Goal: Task Accomplishment & Management: Complete application form

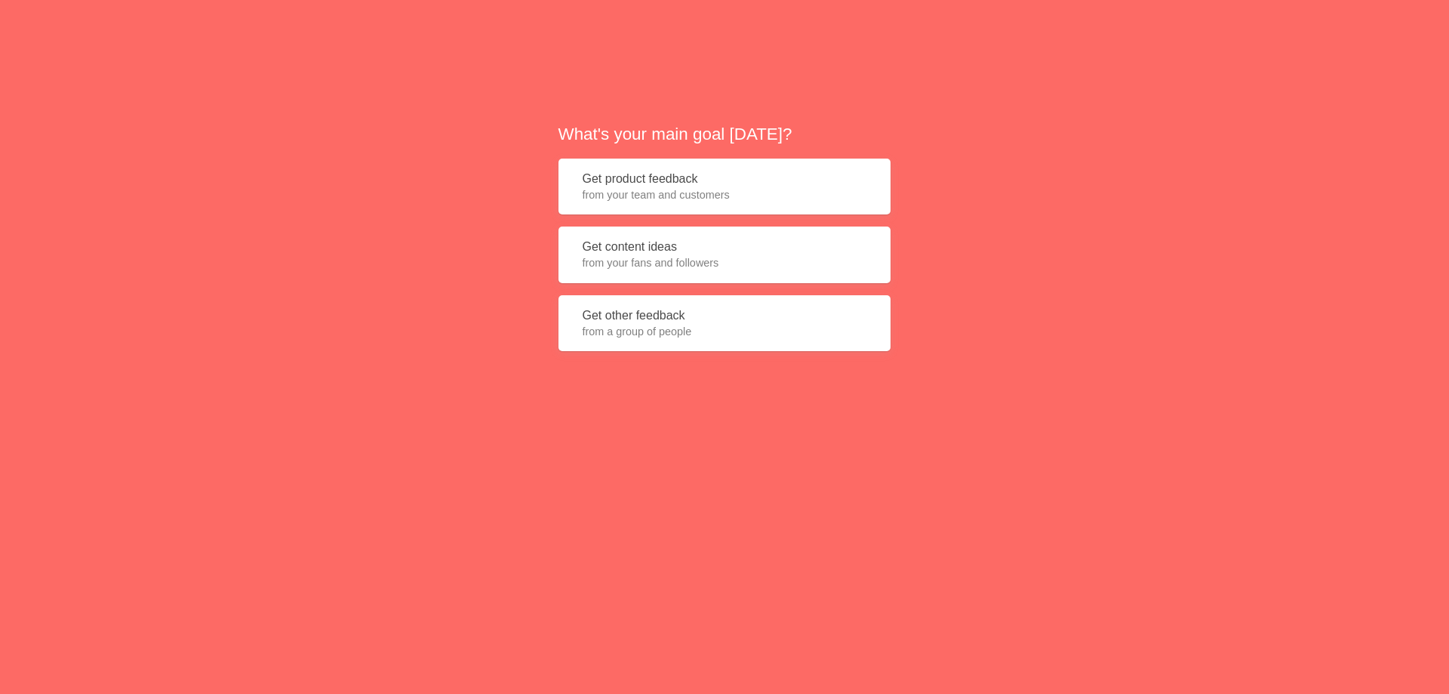
click at [713, 261] on span "from your fans and followers" at bounding box center [725, 262] width 284 height 15
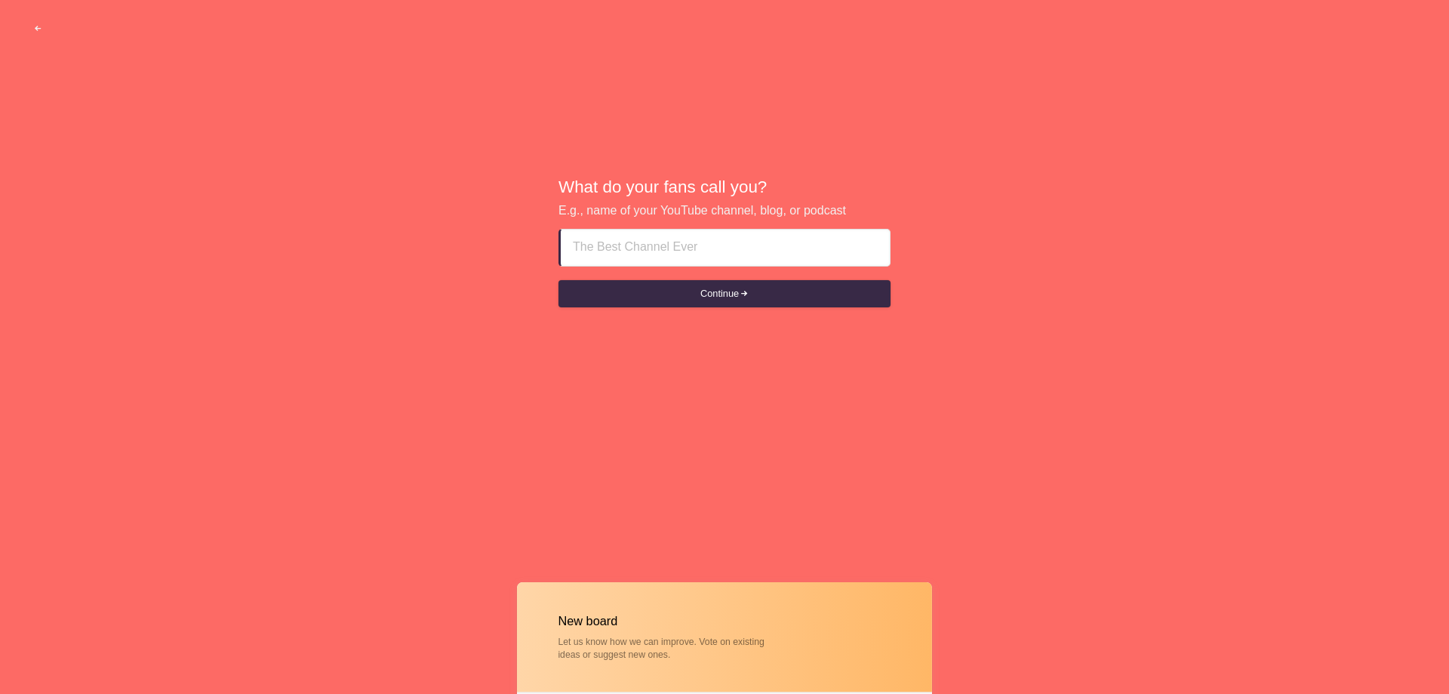
drag, startPoint x: 617, startPoint y: 248, endPoint x: 491, endPoint y: 359, distance: 168.4
click at [617, 247] on input at bounding box center [725, 247] width 305 height 36
drag, startPoint x: 40, startPoint y: 24, endPoint x: 51, endPoint y: 28, distance: 11.9
click at [42, 23] on button "button" at bounding box center [38, 28] width 46 height 27
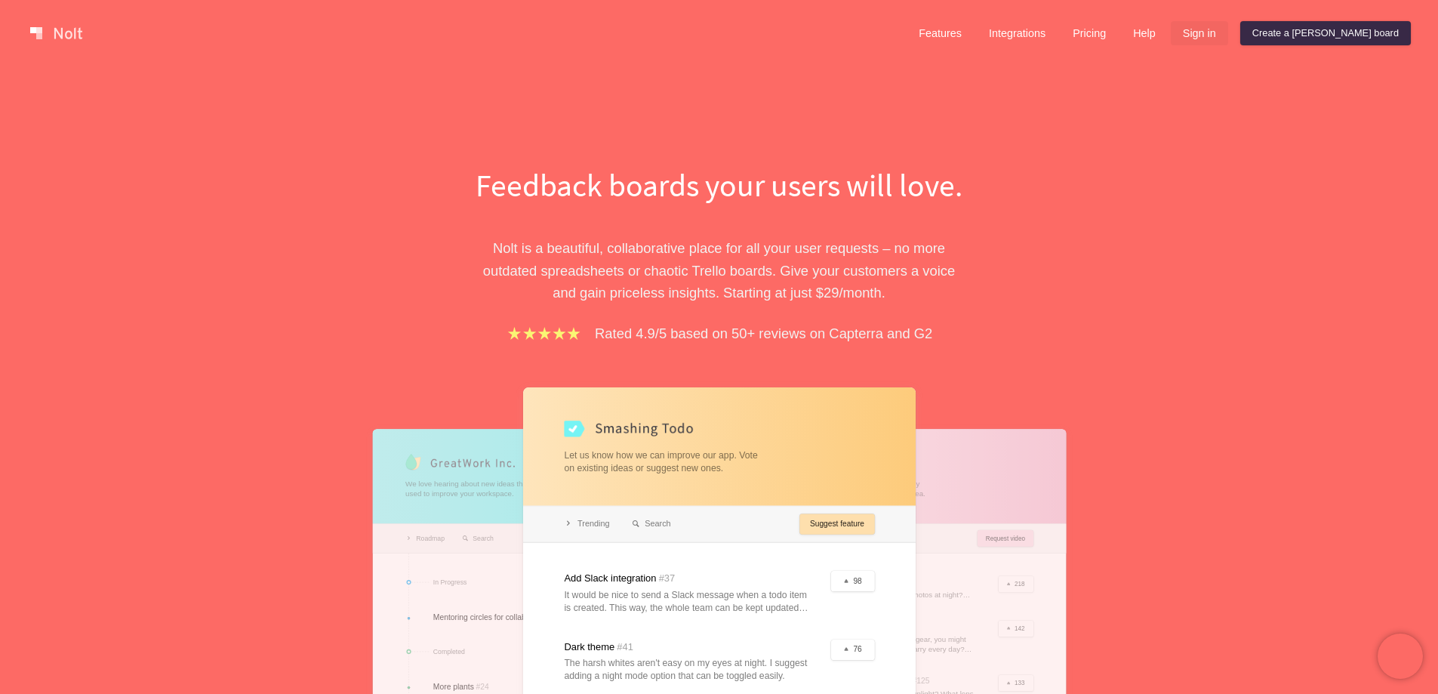
click at [1228, 28] on link "Sign in" at bounding box center [1199, 33] width 57 height 24
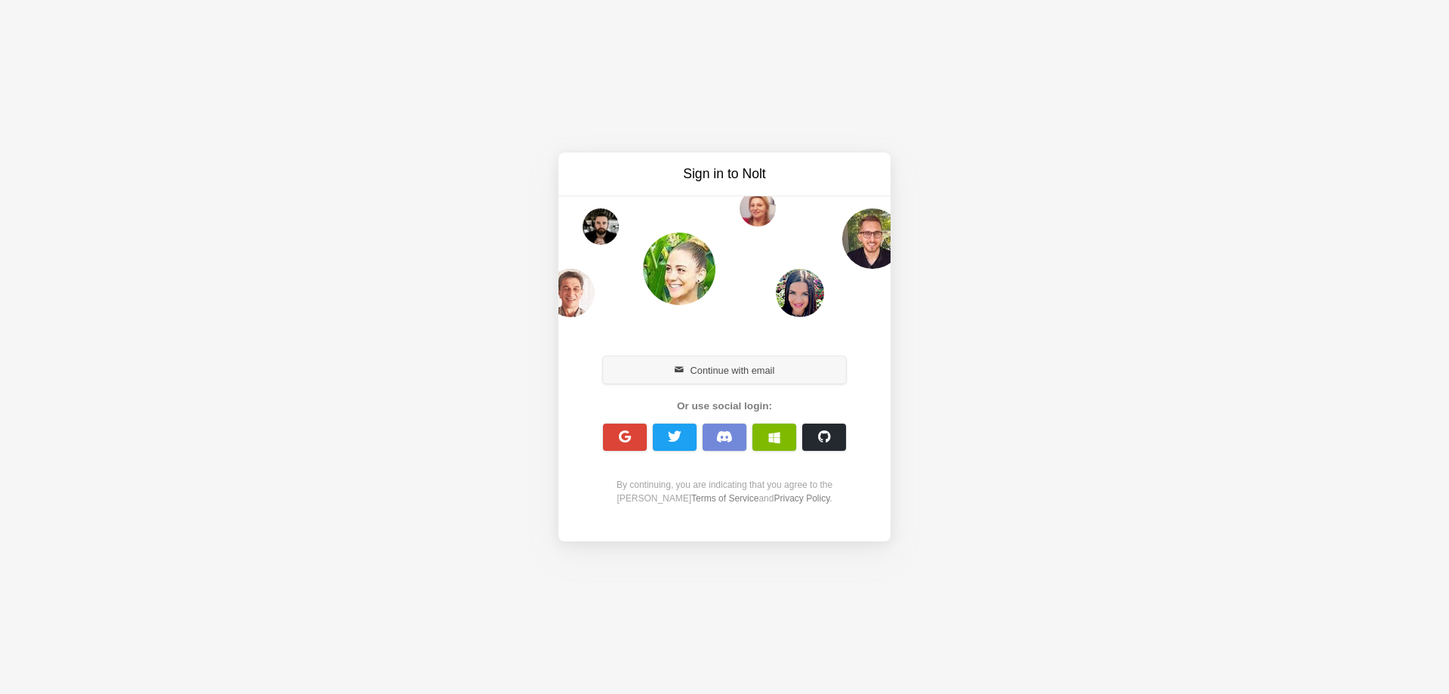
click at [728, 374] on button "Continue with email" at bounding box center [724, 369] width 243 height 27
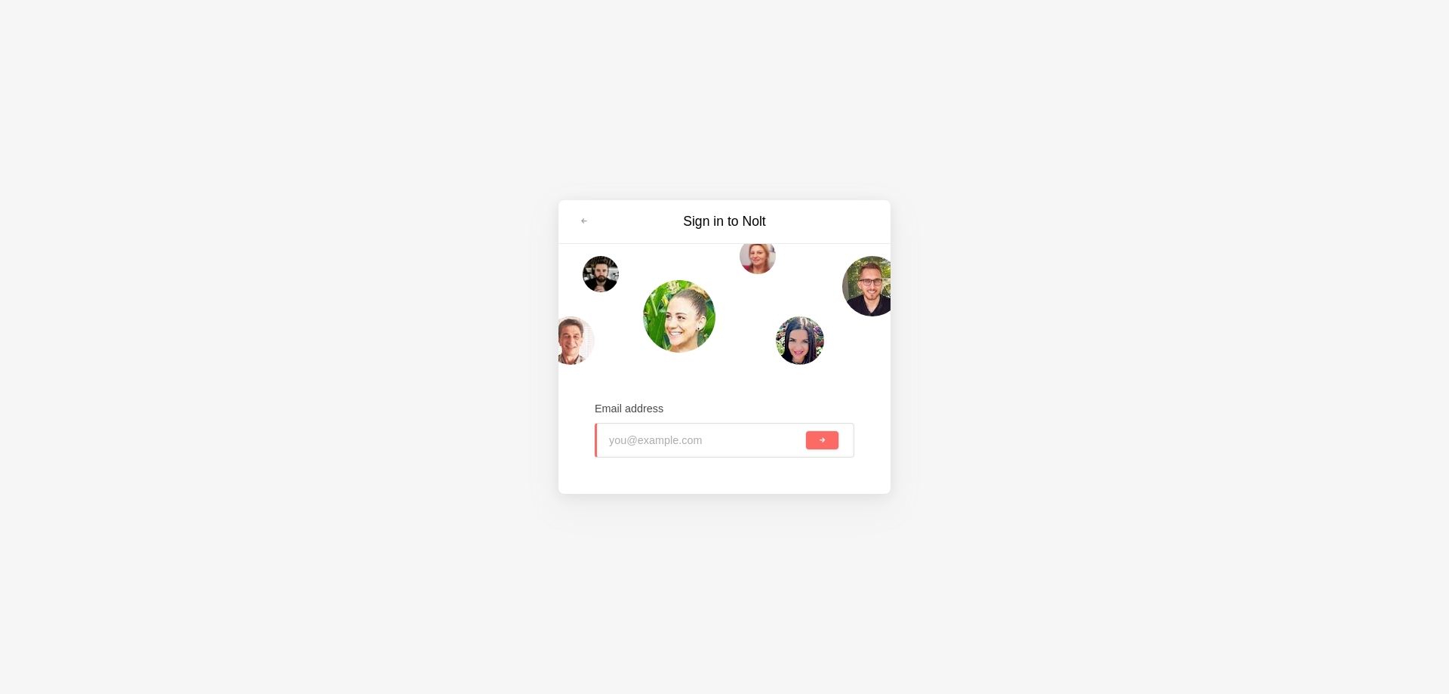
paste input "luxeretreats@tiffincrane.com"
type input "luxeretreats@tiffincrane.com"
click at [823, 443] on span "submit" at bounding box center [822, 440] width 8 height 8
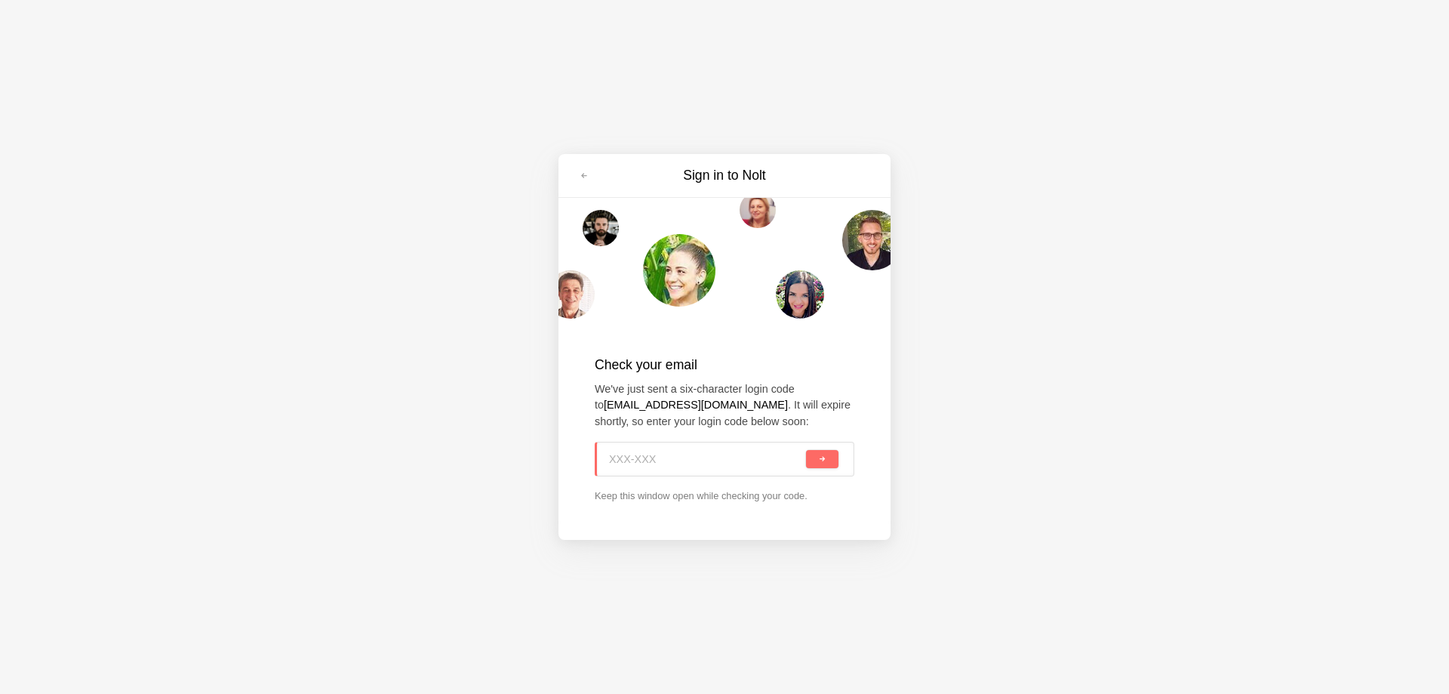
paste input "UMT-3LT"
click at [820, 466] on button "submit" at bounding box center [822, 459] width 32 height 18
type input "UMT-3LT"
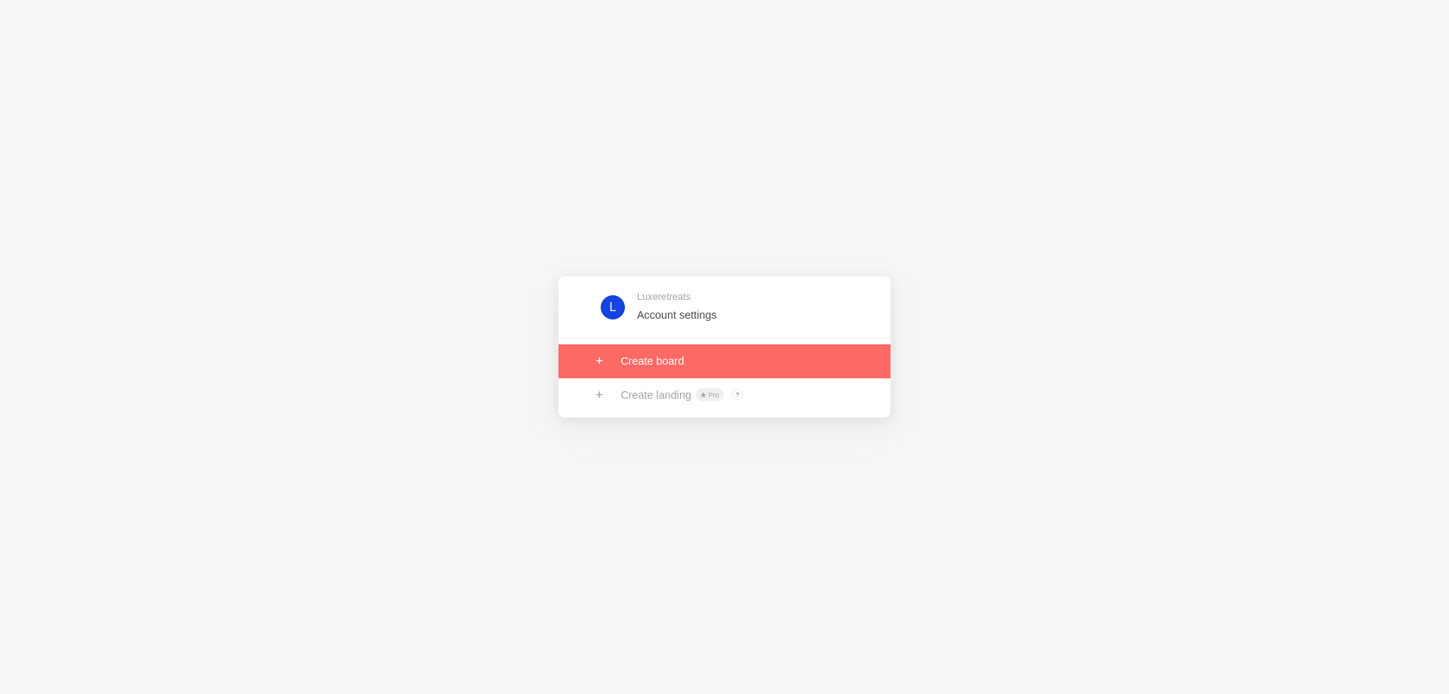
click at [660, 362] on link at bounding box center [725, 360] width 332 height 33
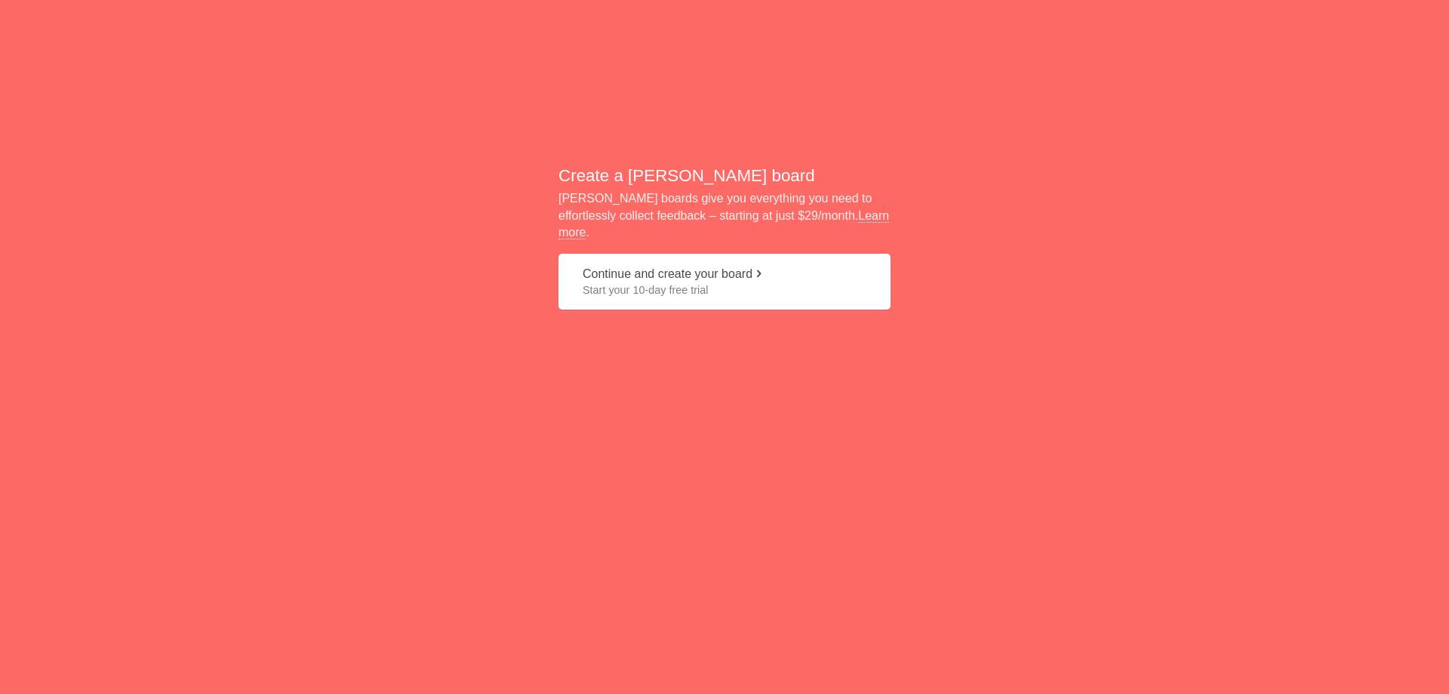
click at [649, 282] on span "Start your 10-day free trial" at bounding box center [725, 289] width 284 height 15
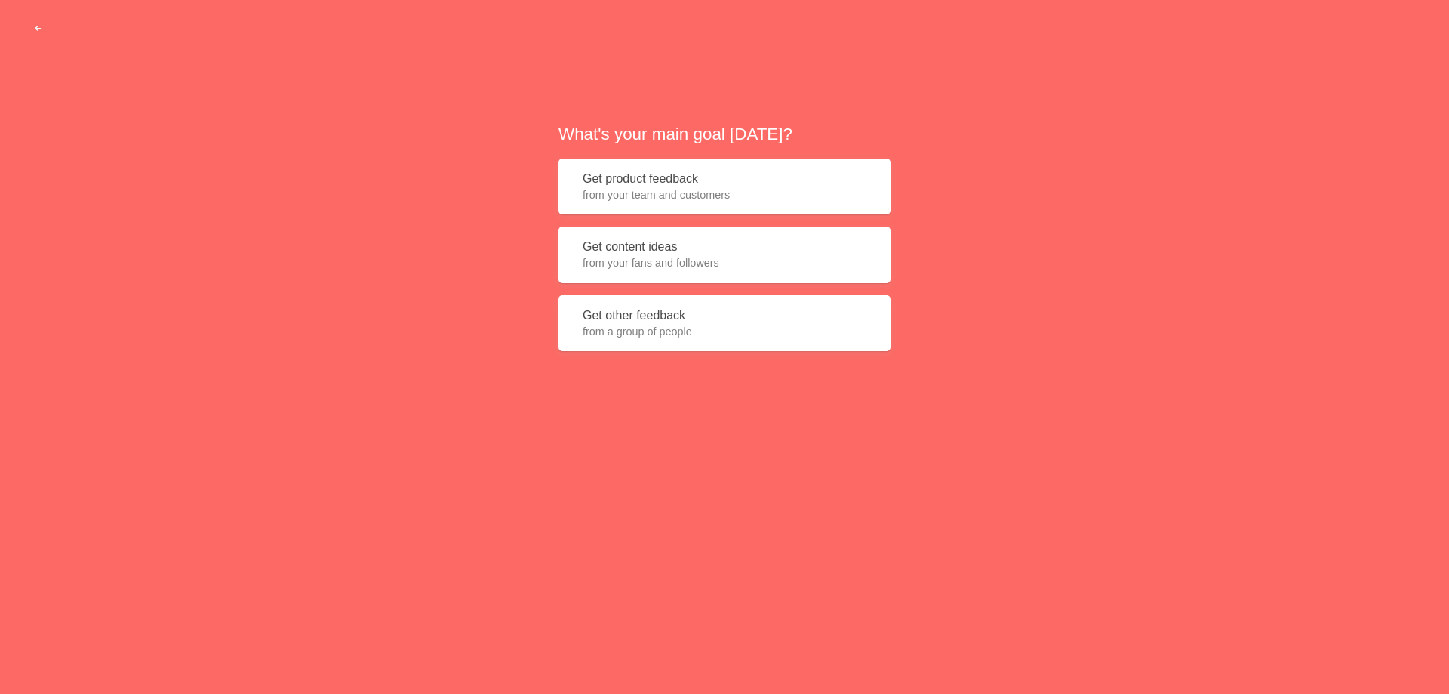
click at [645, 249] on button "Get content ideas from your fans and followers" at bounding box center [725, 254] width 332 height 57
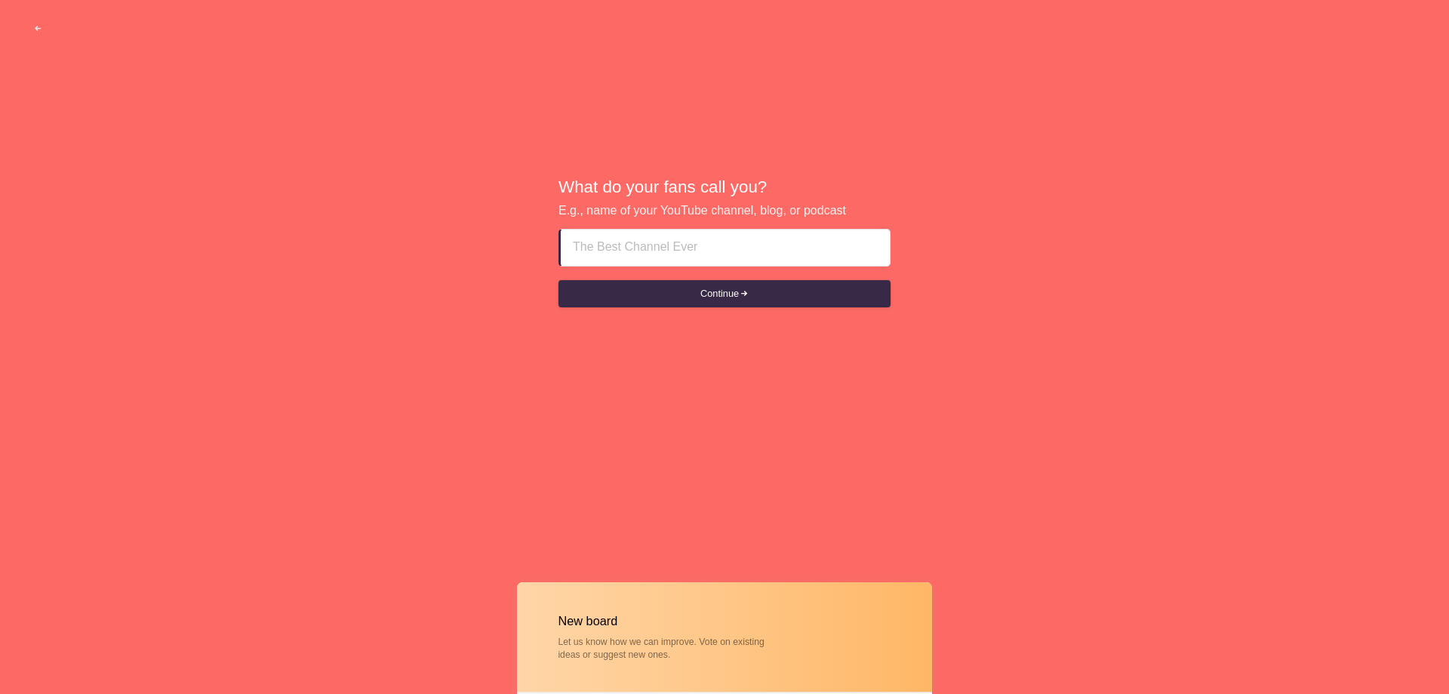
type input "How Can You Find a Hidden Gem Villa in Nice?"
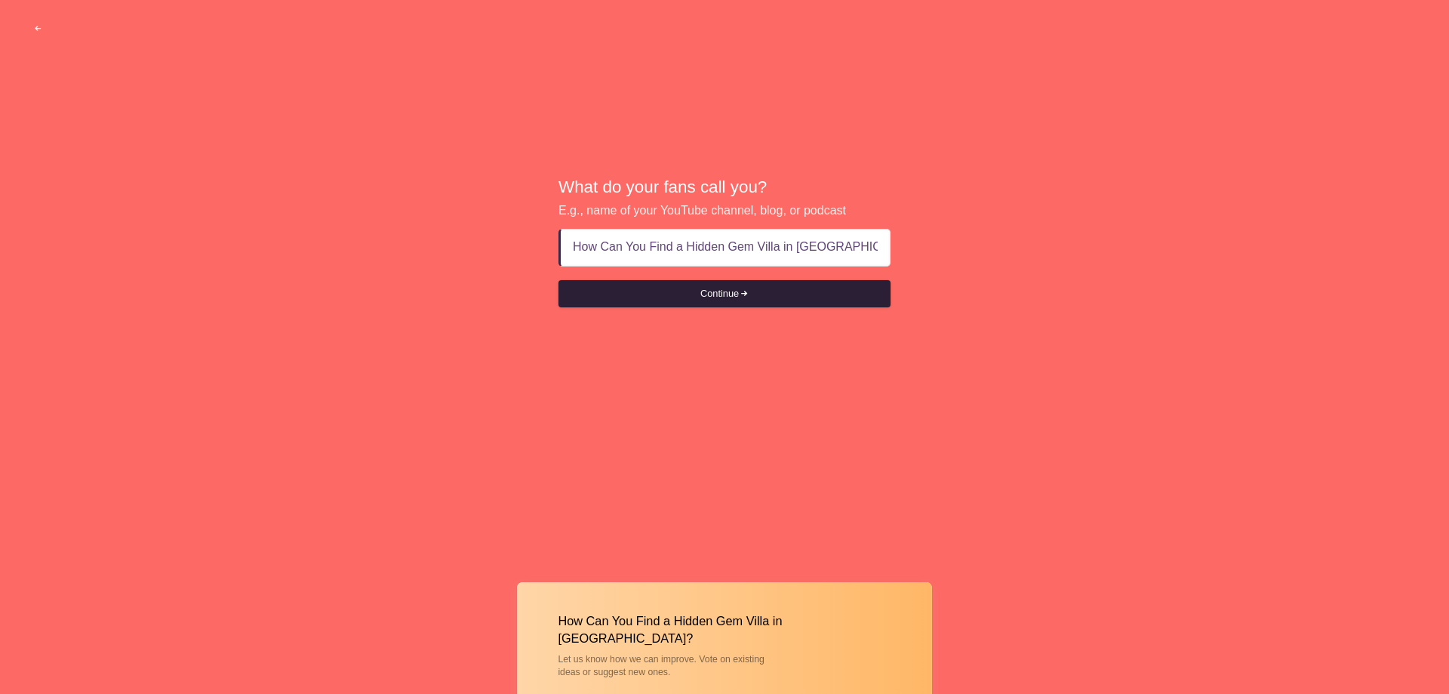
click at [706, 291] on button "Continue" at bounding box center [725, 293] width 332 height 27
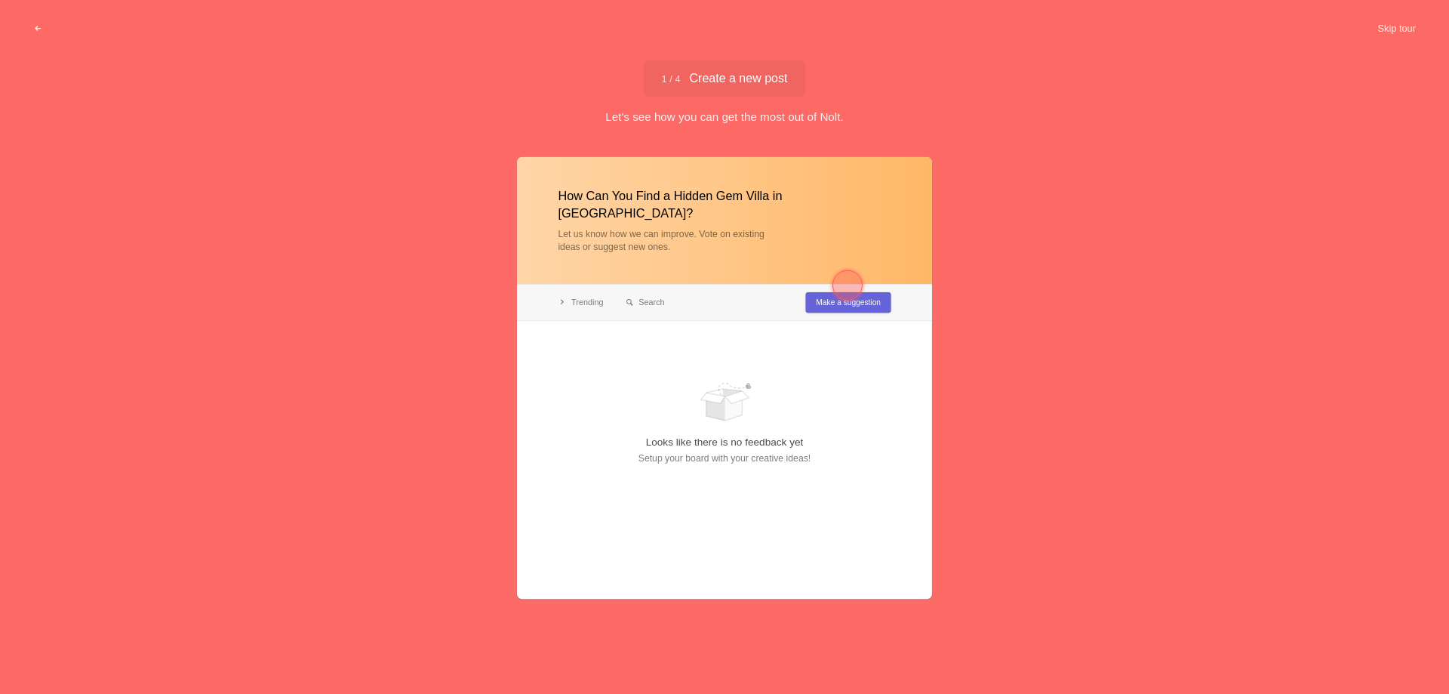
click at [1390, 26] on button "Skip tour" at bounding box center [1396, 28] width 75 height 27
